Goal: Transaction & Acquisition: Purchase product/service

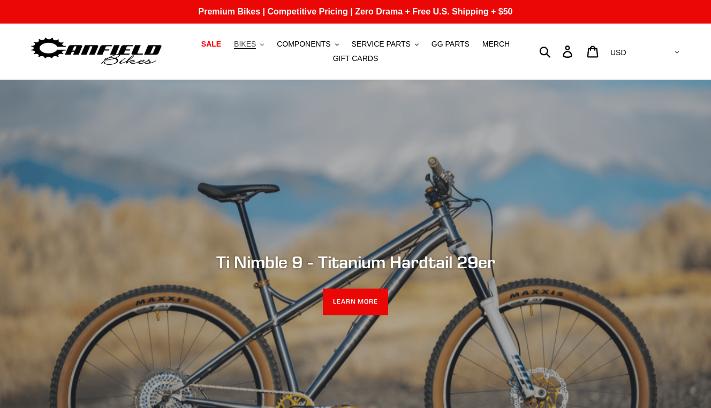
click at [245, 47] on span "BIKES" at bounding box center [245, 44] width 22 height 9
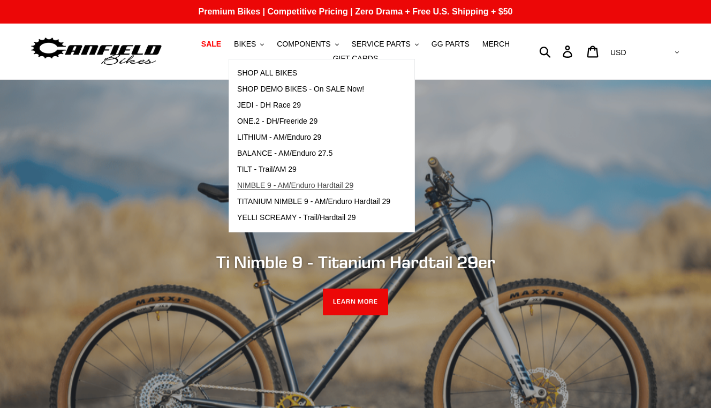
click at [269, 185] on span "NIMBLE 9 - AM/Enduro Hardtail 29" at bounding box center [295, 185] width 116 height 9
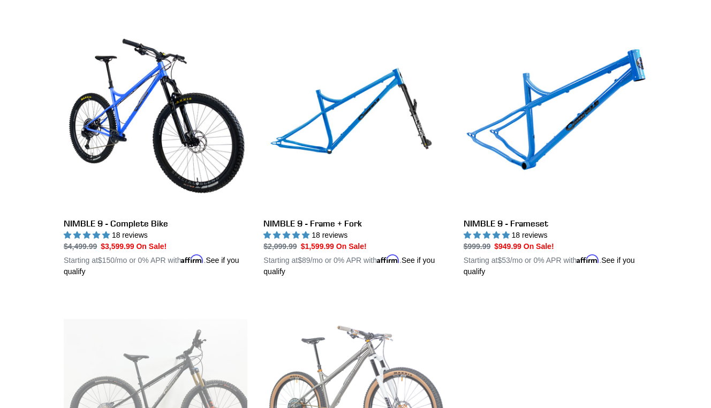
scroll to position [288, 0]
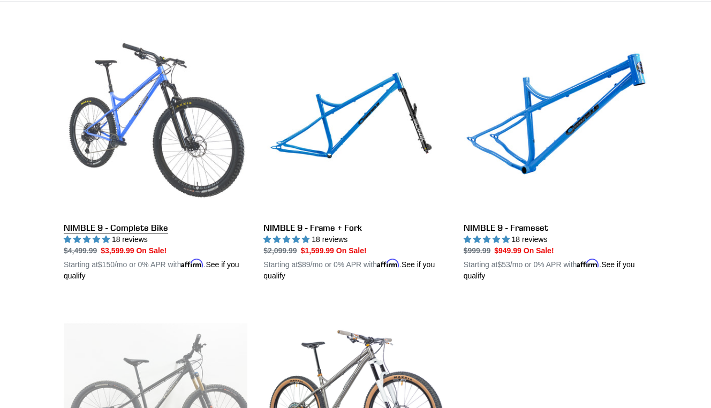
click at [120, 139] on link "NIMBLE 9 - Complete Bike" at bounding box center [156, 156] width 184 height 250
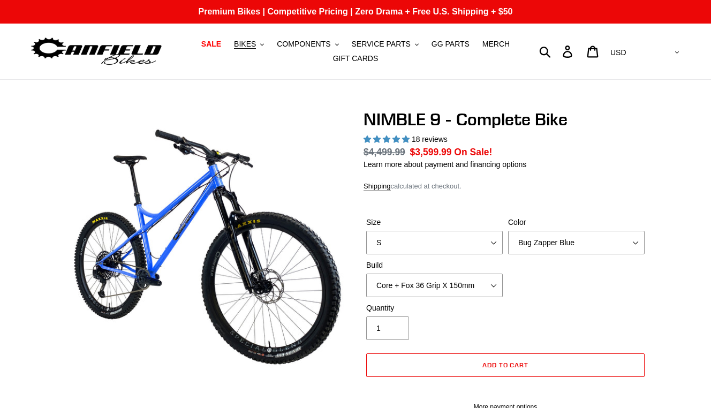
select select "highest-rating"
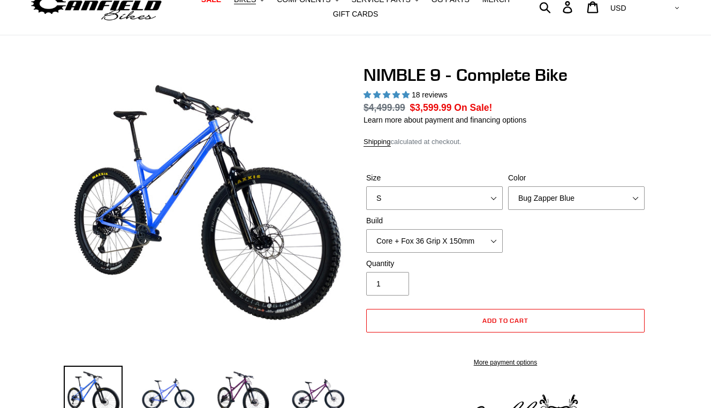
scroll to position [47, 0]
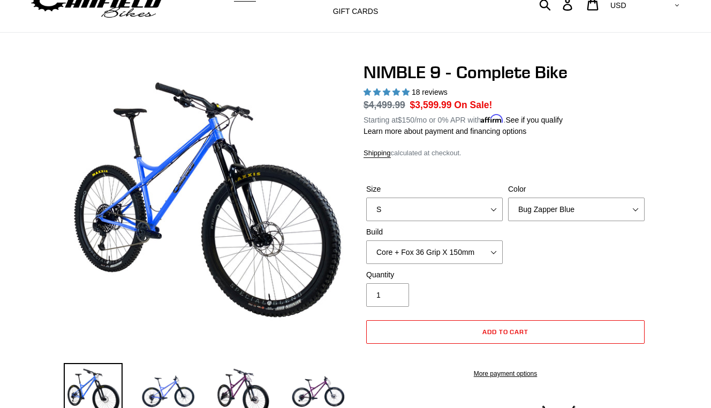
click at [403, 191] on label "Size" at bounding box center [434, 189] width 136 height 11
click at [403, 197] on select "S M L XL" at bounding box center [434, 209] width 136 height 24
select select "M"
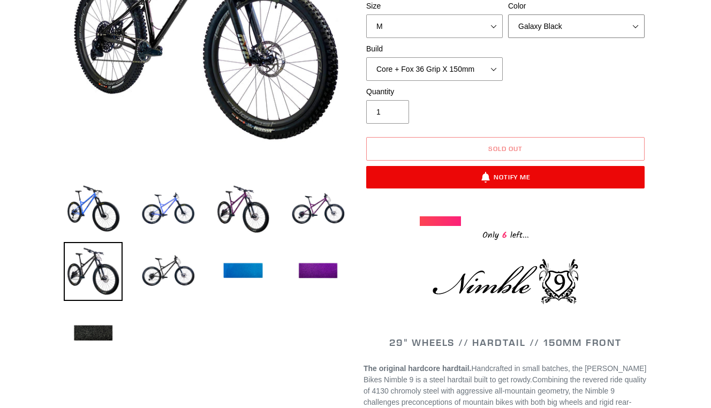
scroll to position [224, 0]
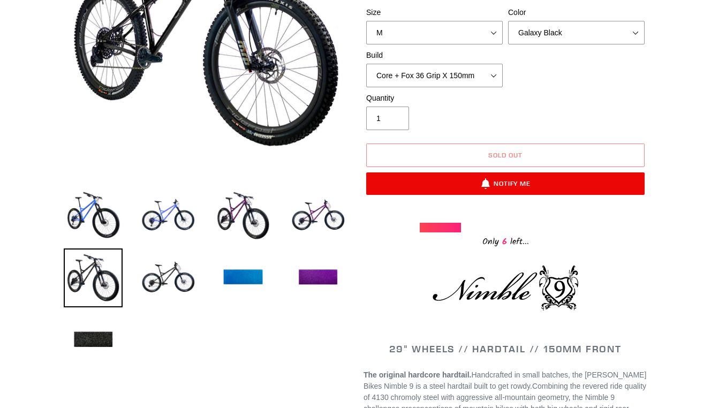
click at [504, 242] on span "6" at bounding box center [504, 241] width 11 height 13
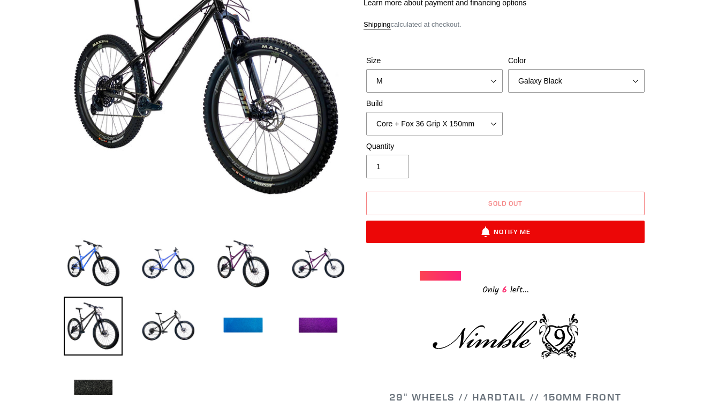
scroll to position [121, 0]
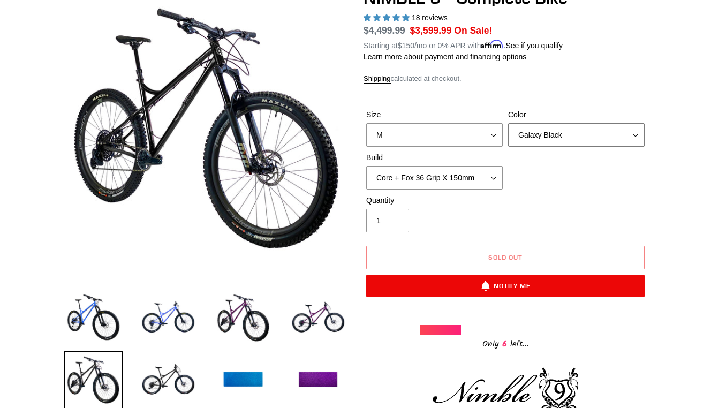
select select "Bug Zapper Blue"
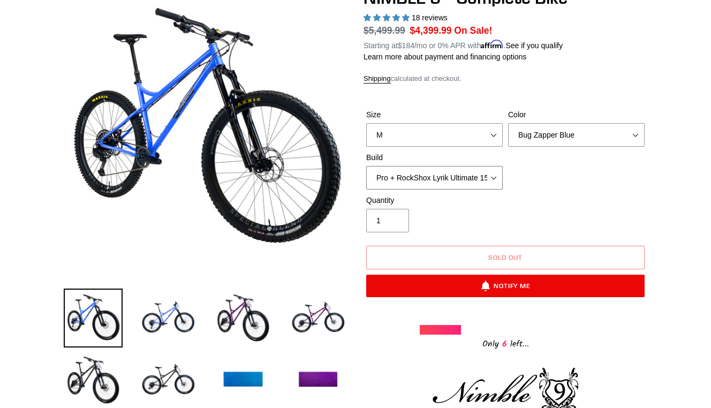
select select "Core + RockShox Lyrik Ultimate 150mm"
select select "Galaxy Black"
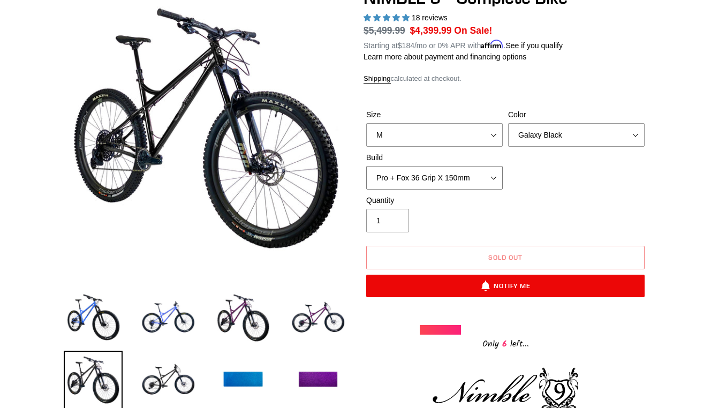
select select "Pro + RockShox Lyrik Ultimate 150mm"
click at [440, 206] on div "Quantity 1" at bounding box center [434, 213] width 142 height 37
